Goal: Find specific page/section

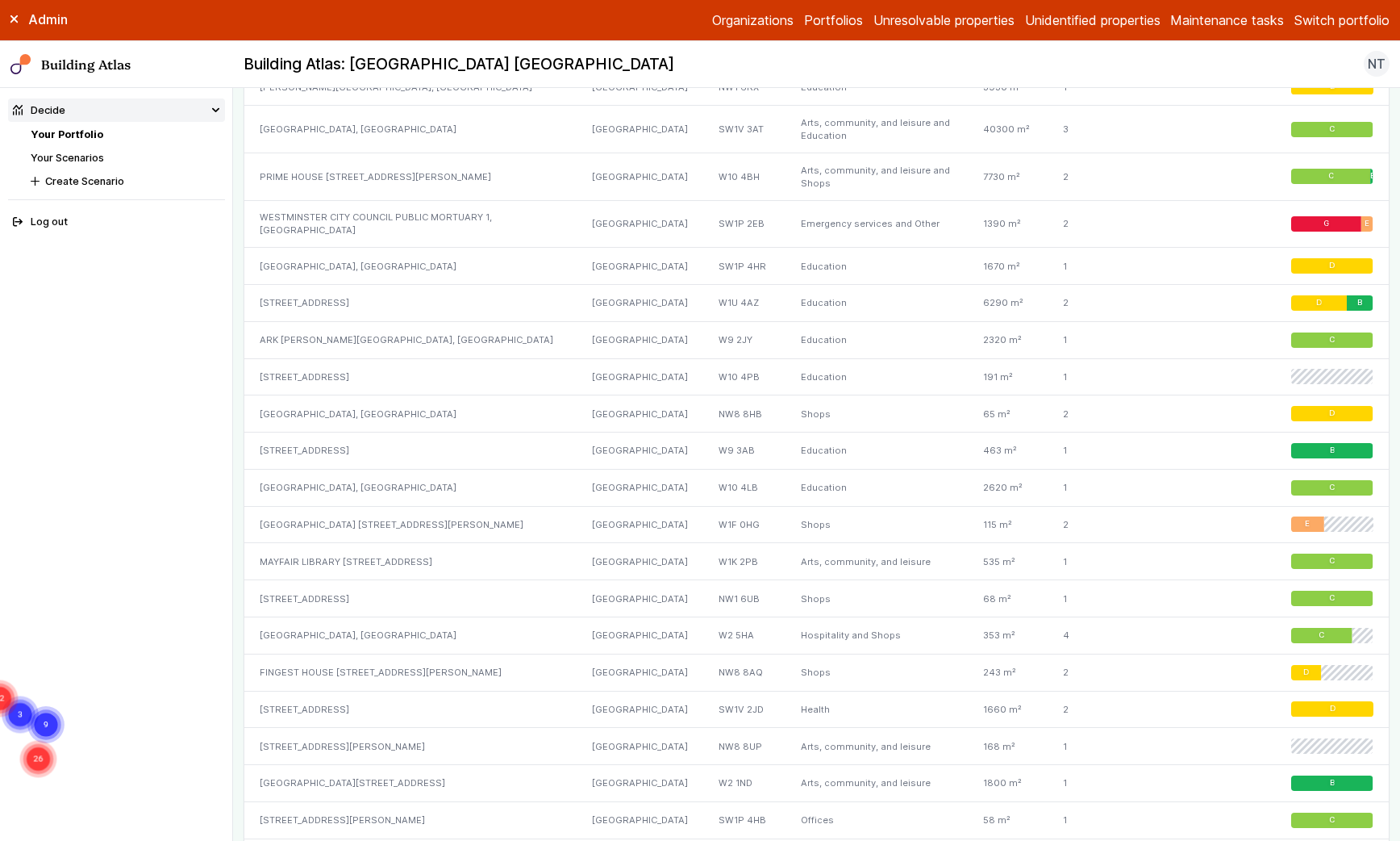
scroll to position [1890, 0]
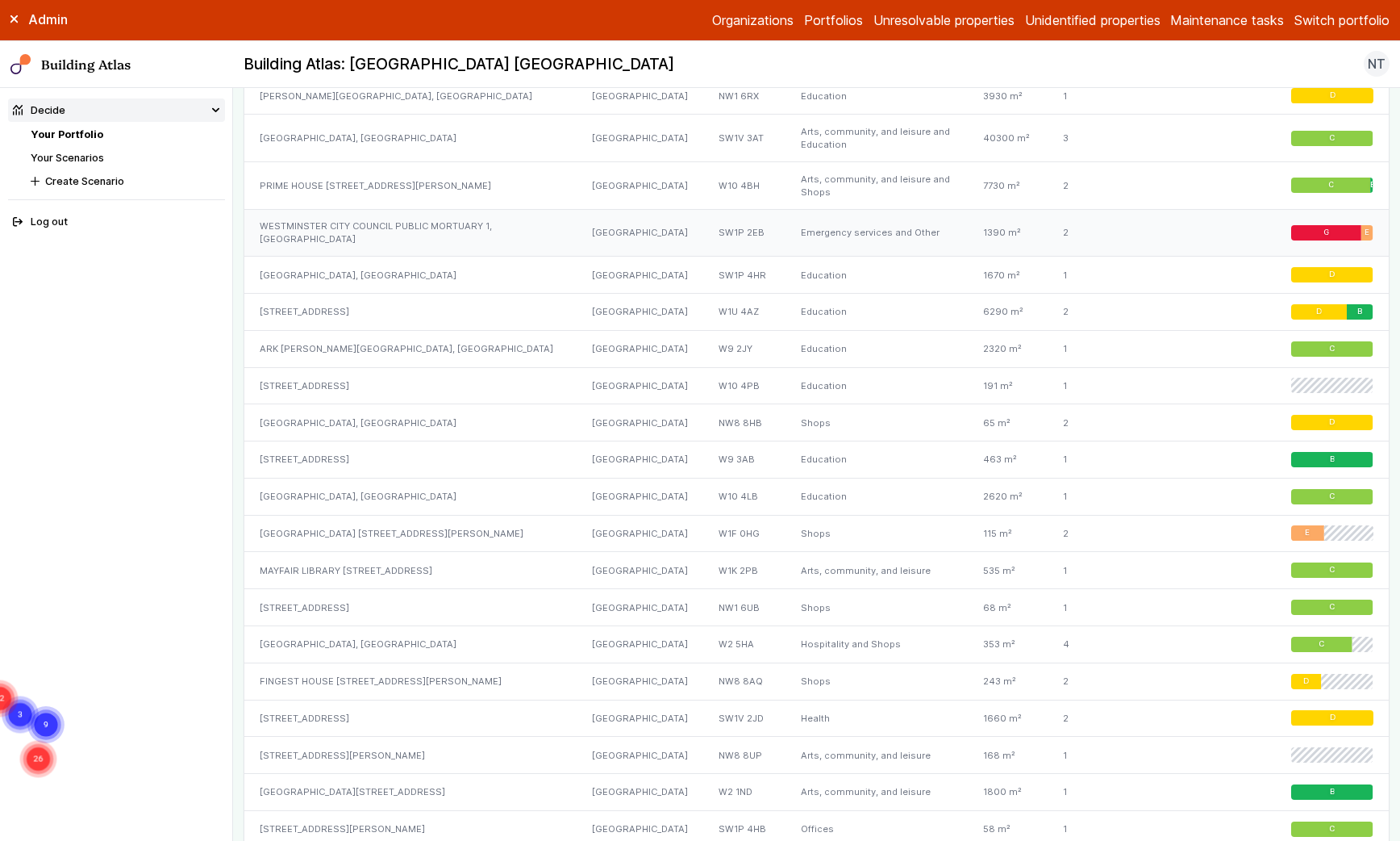
click at [402, 210] on div "WESTMINSTER CITY COUNCIL PUBLIC MORTUARY 1, [GEOGRAPHIC_DATA]" at bounding box center [410, 233] width 331 height 48
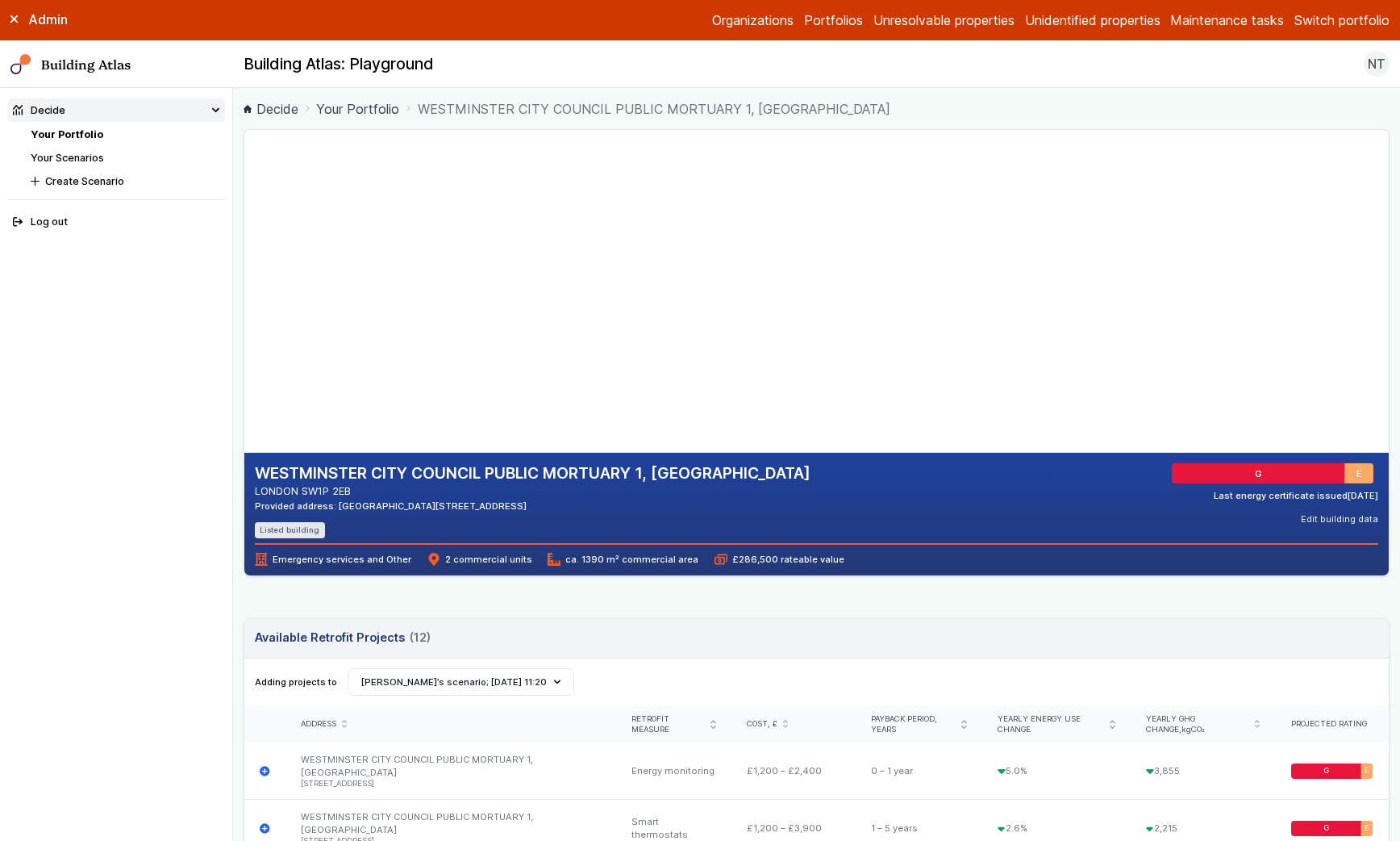
drag, startPoint x: 643, startPoint y: 472, endPoint x: 395, endPoint y: 489, distance: 248.6
click at [395, 489] on div "WESTMINSTER CITY COUNCIL PUBLIC MORTUARY 1, [GEOGRAPHIC_DATA] LONDON SW1P 2EB P…" at bounding box center [533, 487] width 556 height 50
copy div "[STREET_ADDRESS]"
click at [637, 484] on address "LONDON SW1P 2EB" at bounding box center [533, 491] width 556 height 15
drag, startPoint x: 255, startPoint y: 473, endPoint x: 772, endPoint y: 470, distance: 517.0
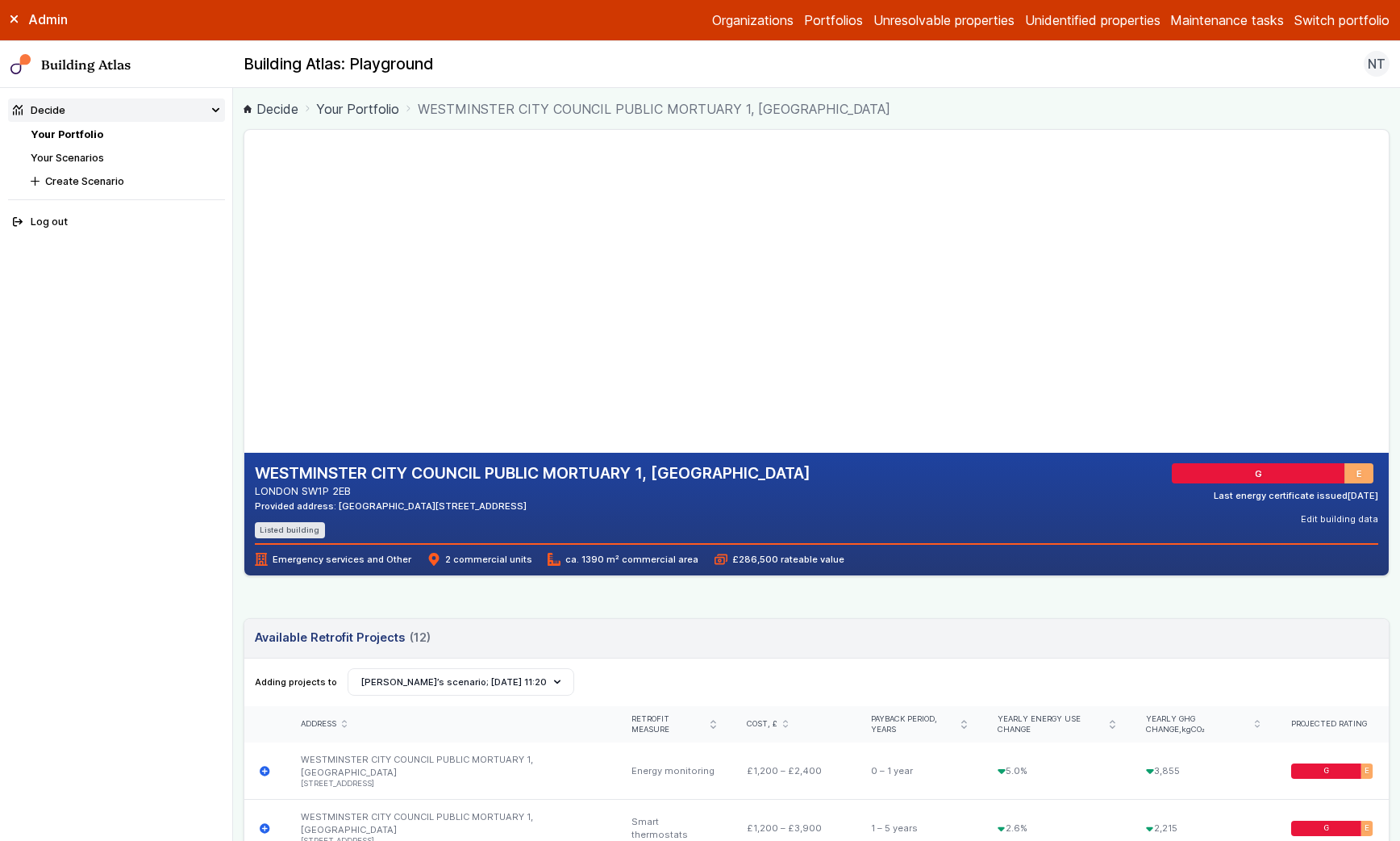
click at [772, 470] on h2 "WESTMINSTER CITY COUNCIL PUBLIC MORTUARY 1, [GEOGRAPHIC_DATA]" at bounding box center [533, 473] width 556 height 21
drag, startPoint x: 303, startPoint y: 490, endPoint x: 369, endPoint y: 489, distance: 66.0
click at [369, 489] on address "LONDON SW1P 2EB" at bounding box center [533, 491] width 556 height 15
copy address "SW1P 2EB"
